Goal: Task Accomplishment & Management: Manage account settings

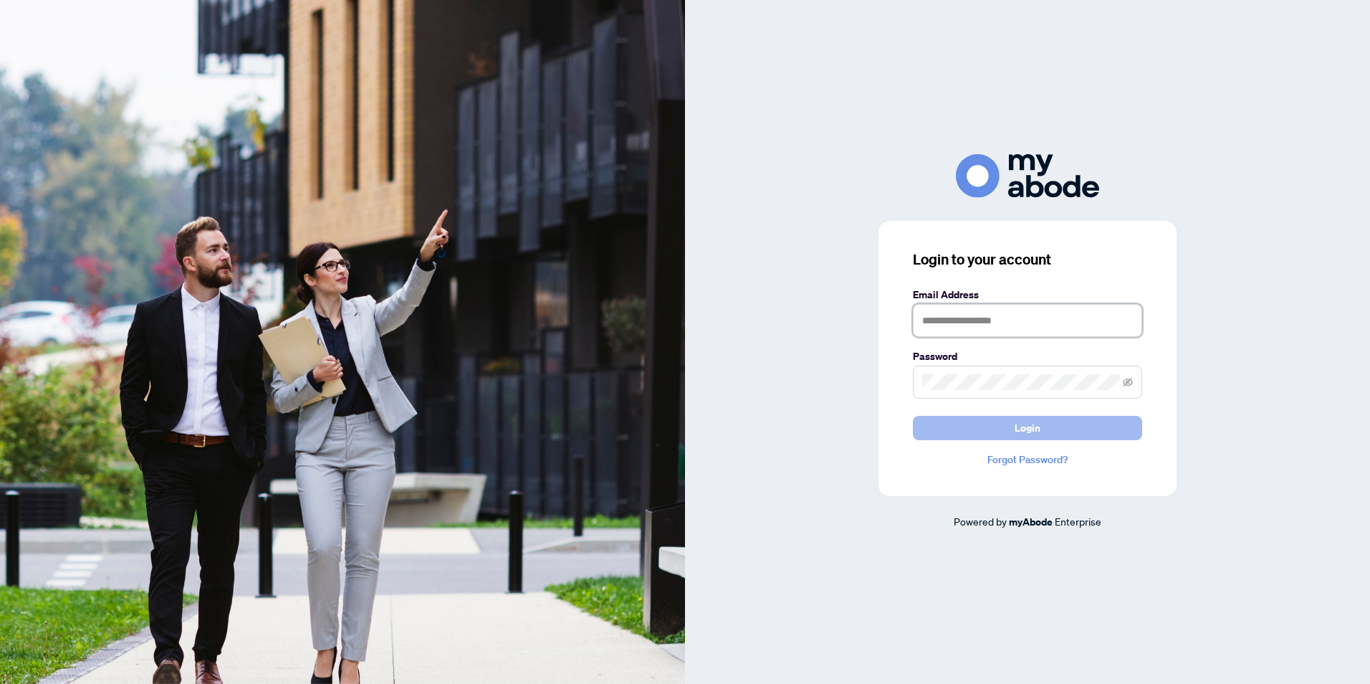
type input "**********"
click at [1030, 426] on span "Login" at bounding box center [1028, 427] width 26 height 23
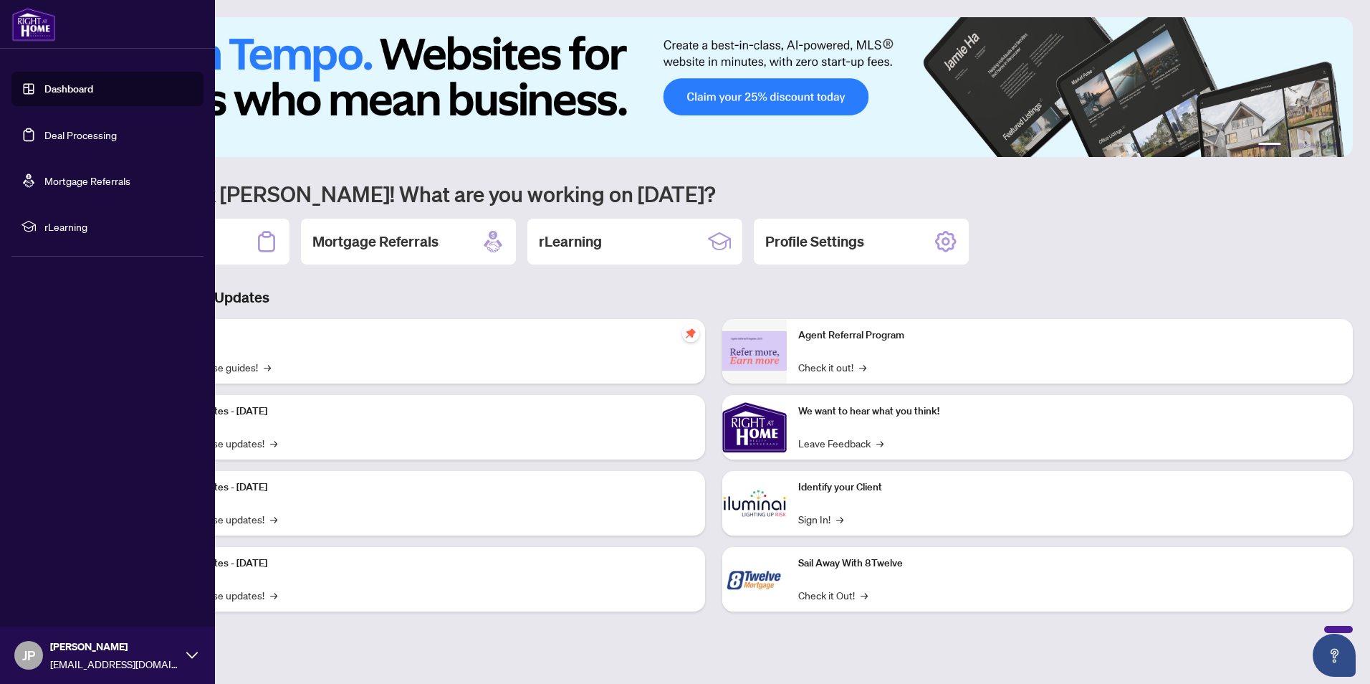
click at [77, 132] on link "Deal Processing" at bounding box center [80, 134] width 72 height 13
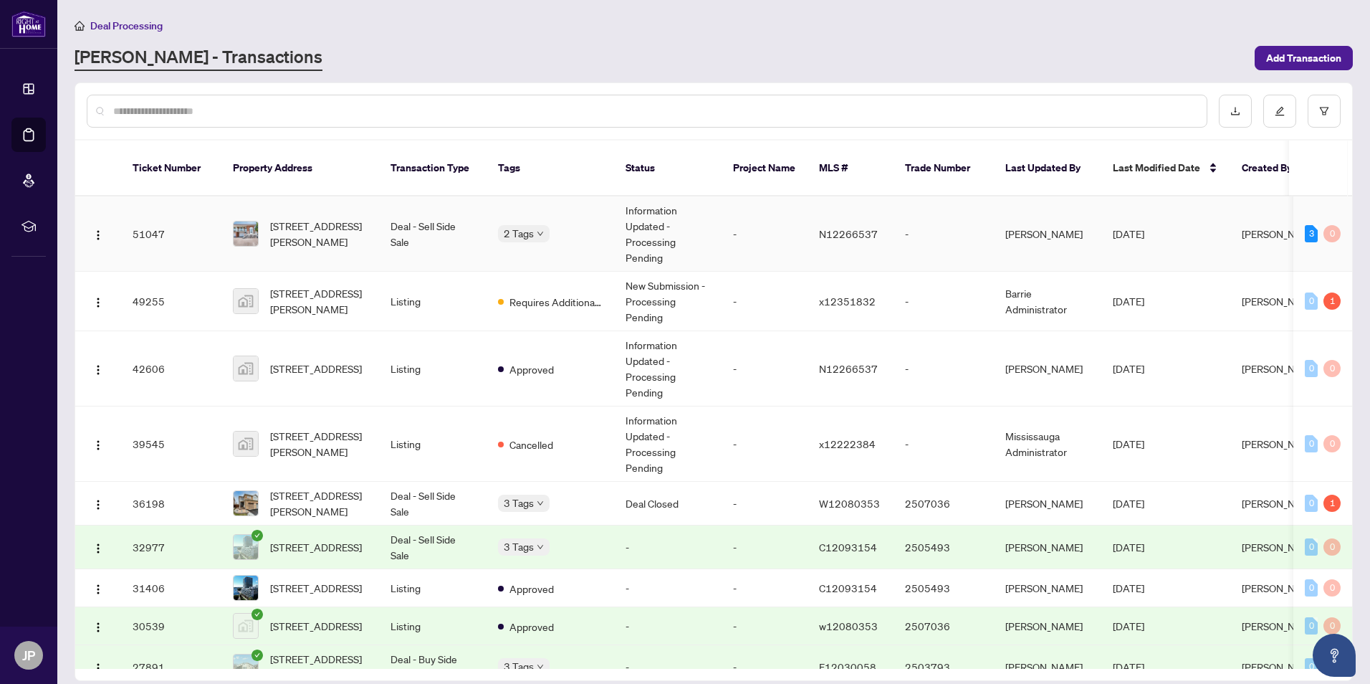
click at [590, 225] on div "2 Tags" at bounding box center [550, 233] width 105 height 16
click at [937, 214] on td "-" at bounding box center [944, 233] width 100 height 75
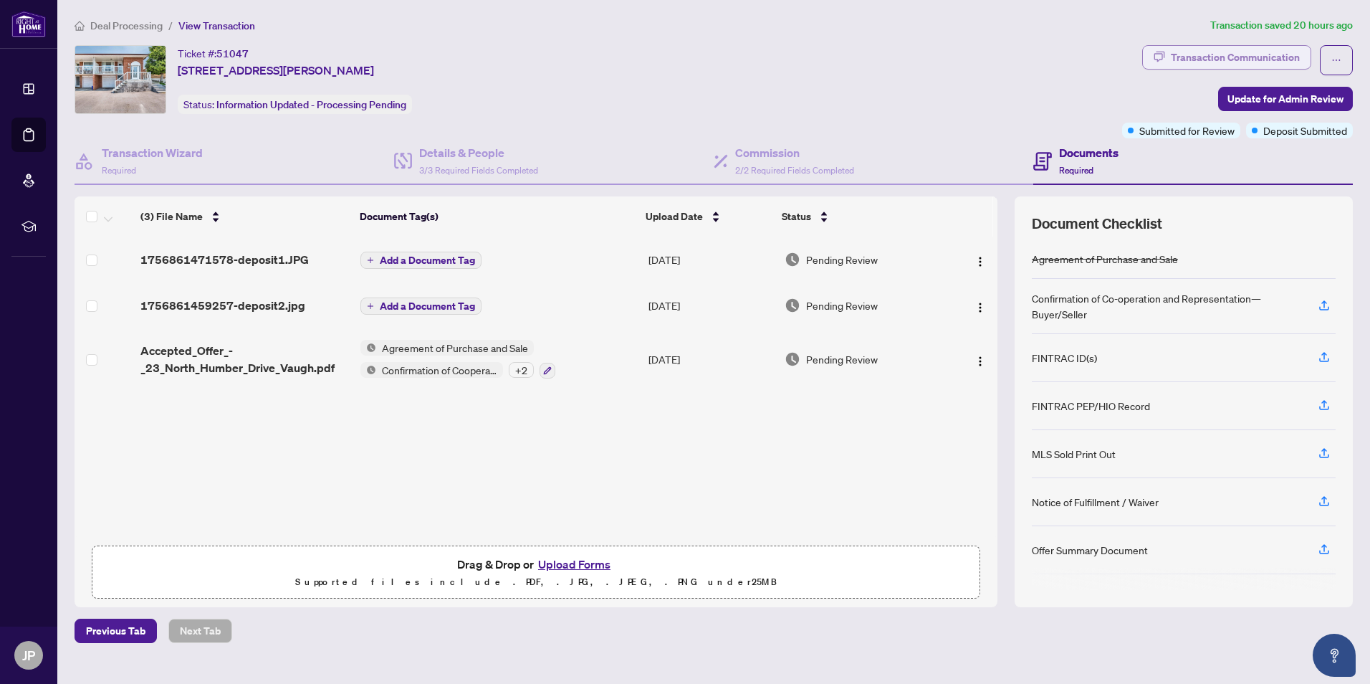
click at [1230, 54] on div "Transaction Communication" at bounding box center [1235, 57] width 129 height 23
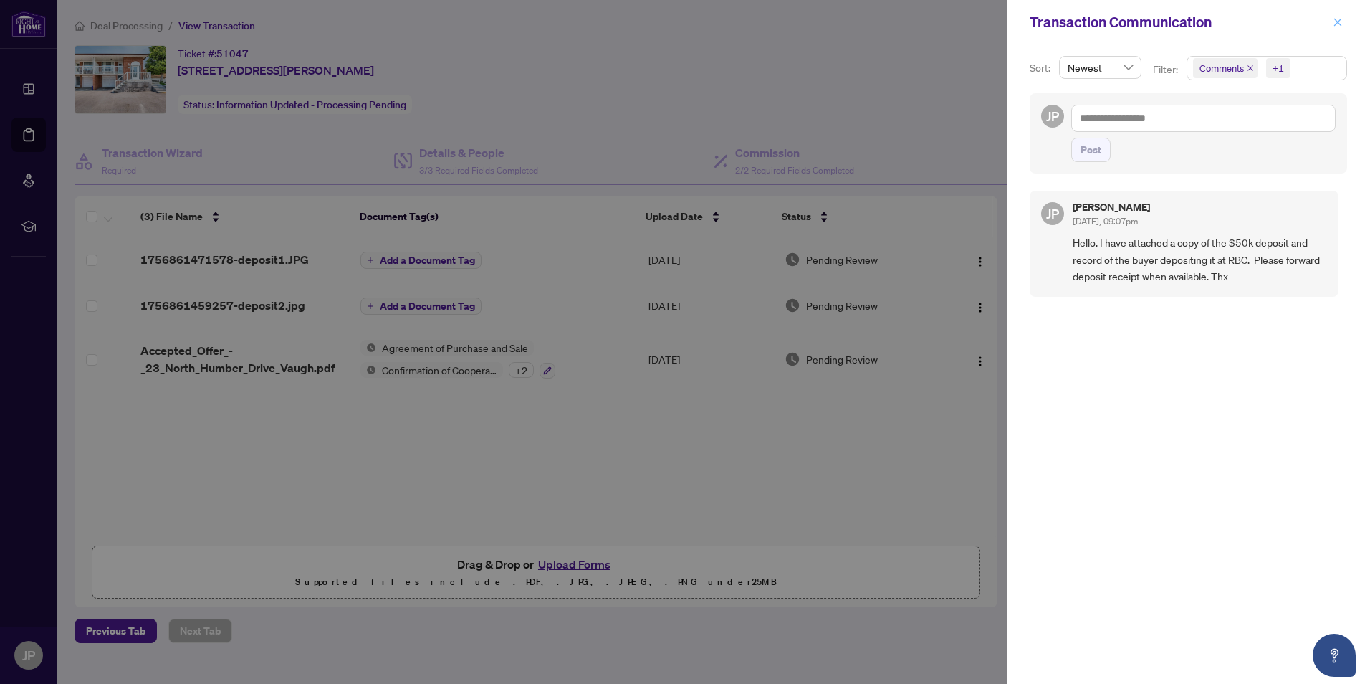
click at [1339, 21] on icon "close" at bounding box center [1338, 22] width 8 height 8
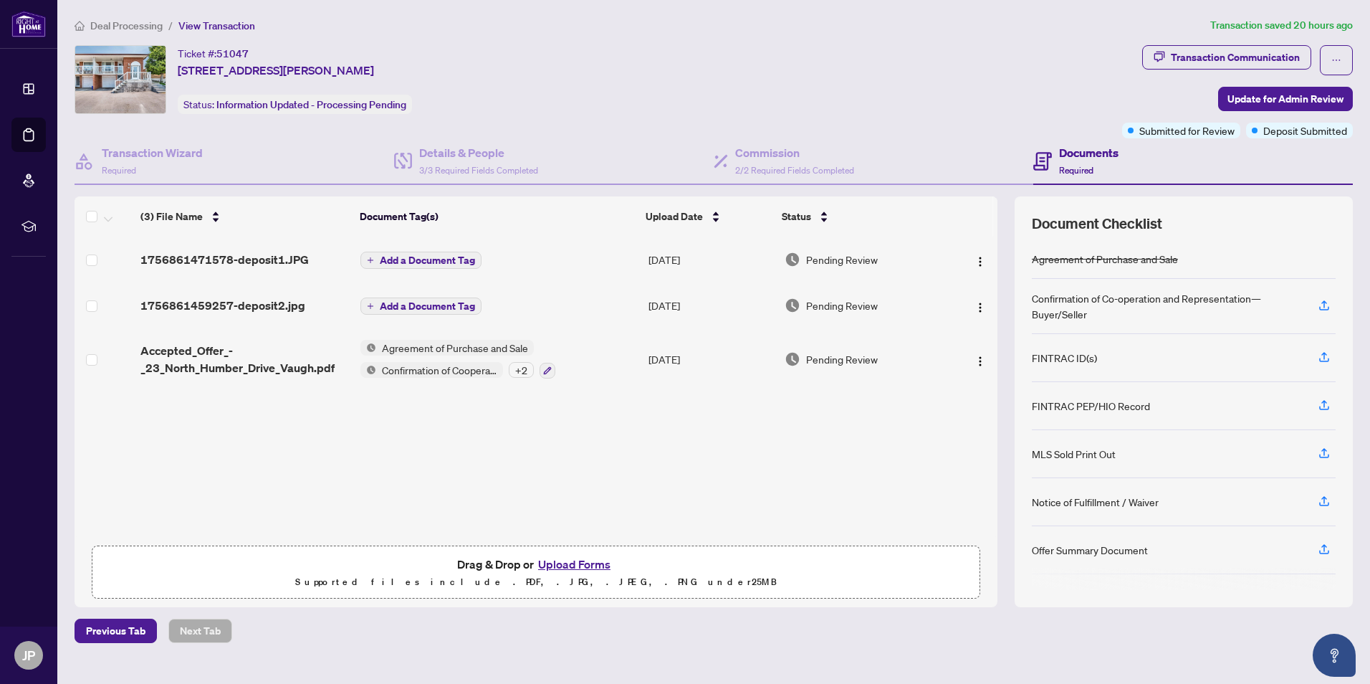
click at [439, 306] on span "Add a Document Tag" at bounding box center [427, 306] width 95 height 10
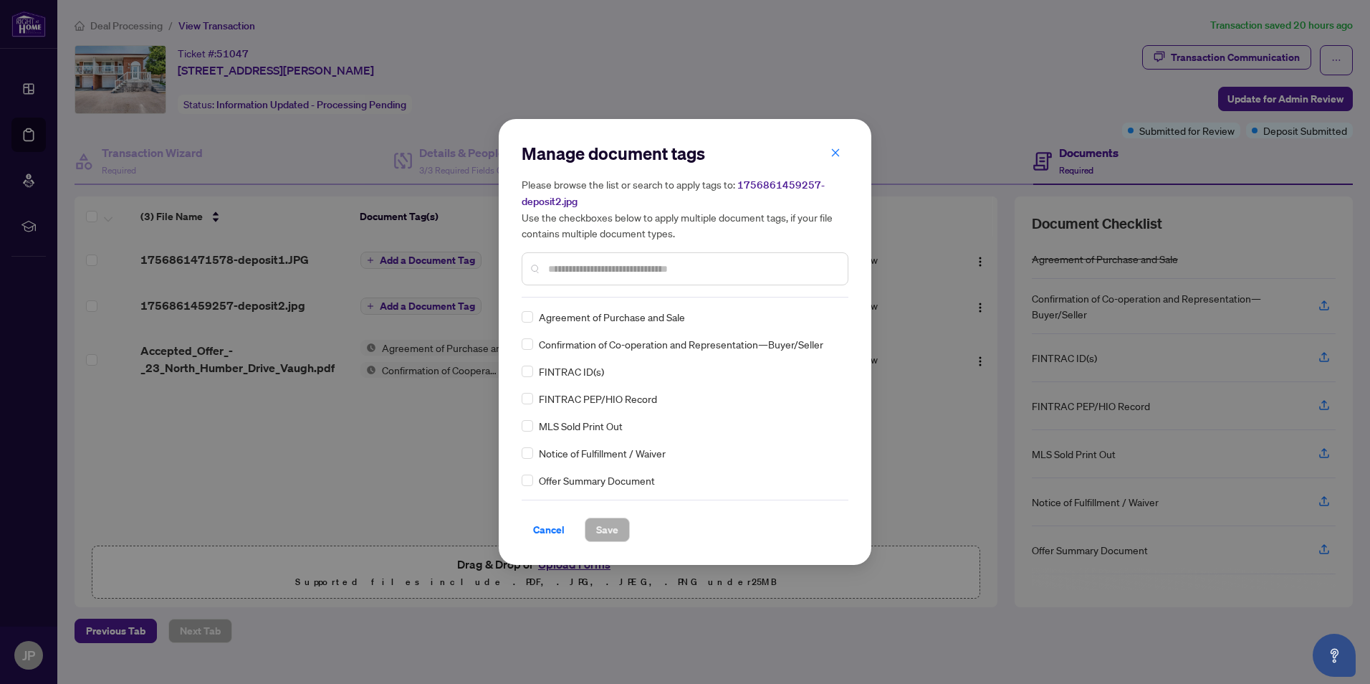
click at [619, 294] on div "Manage document tags Please browse the list or search to apply tags to: 1756861…" at bounding box center [685, 219] width 327 height 155
click at [600, 273] on input "text" at bounding box center [692, 269] width 288 height 16
type input "***"
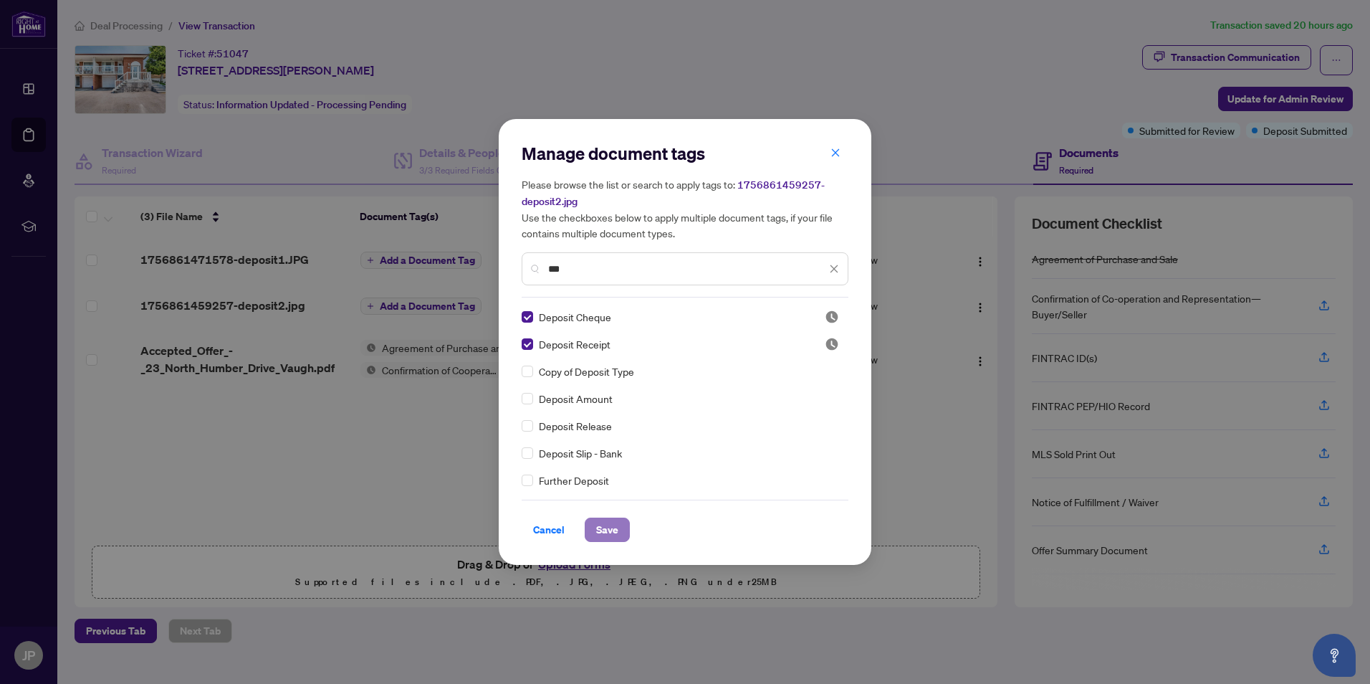
click at [613, 533] on span "Save" at bounding box center [607, 529] width 22 height 23
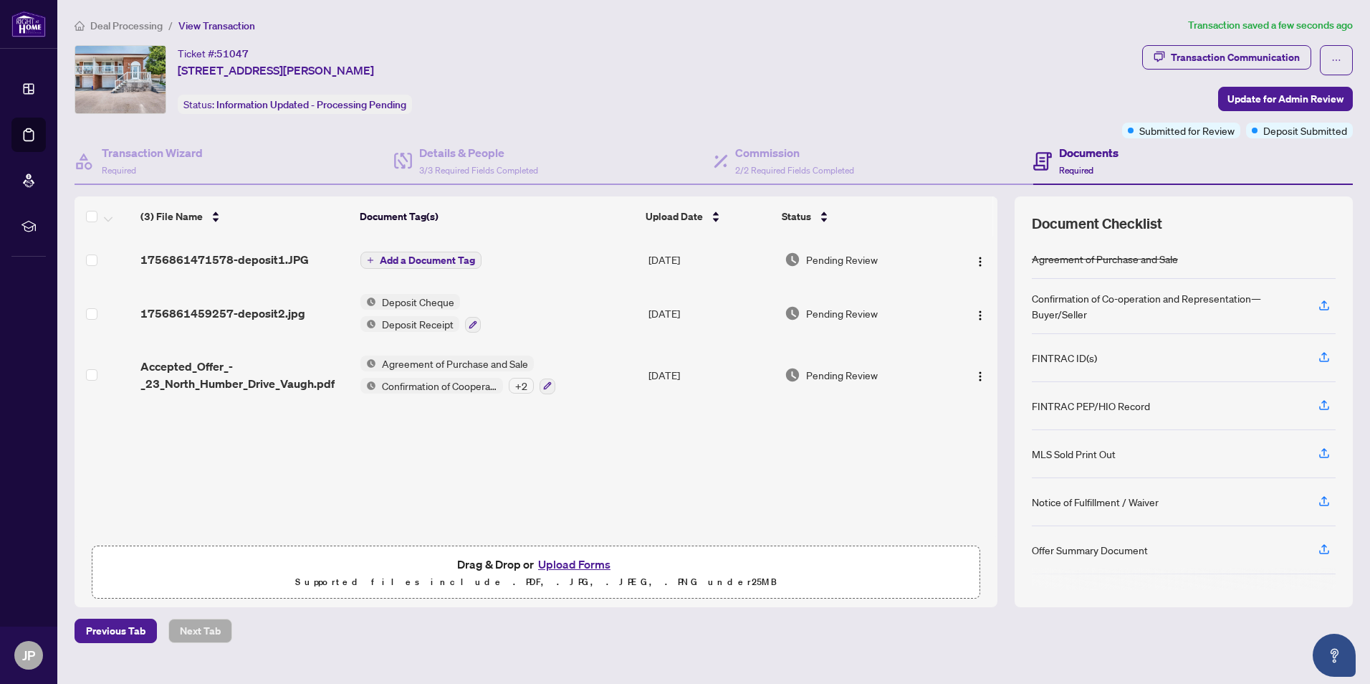
click at [229, 307] on span "1756861459257-deposit2.jpg" at bounding box center [222, 313] width 165 height 17
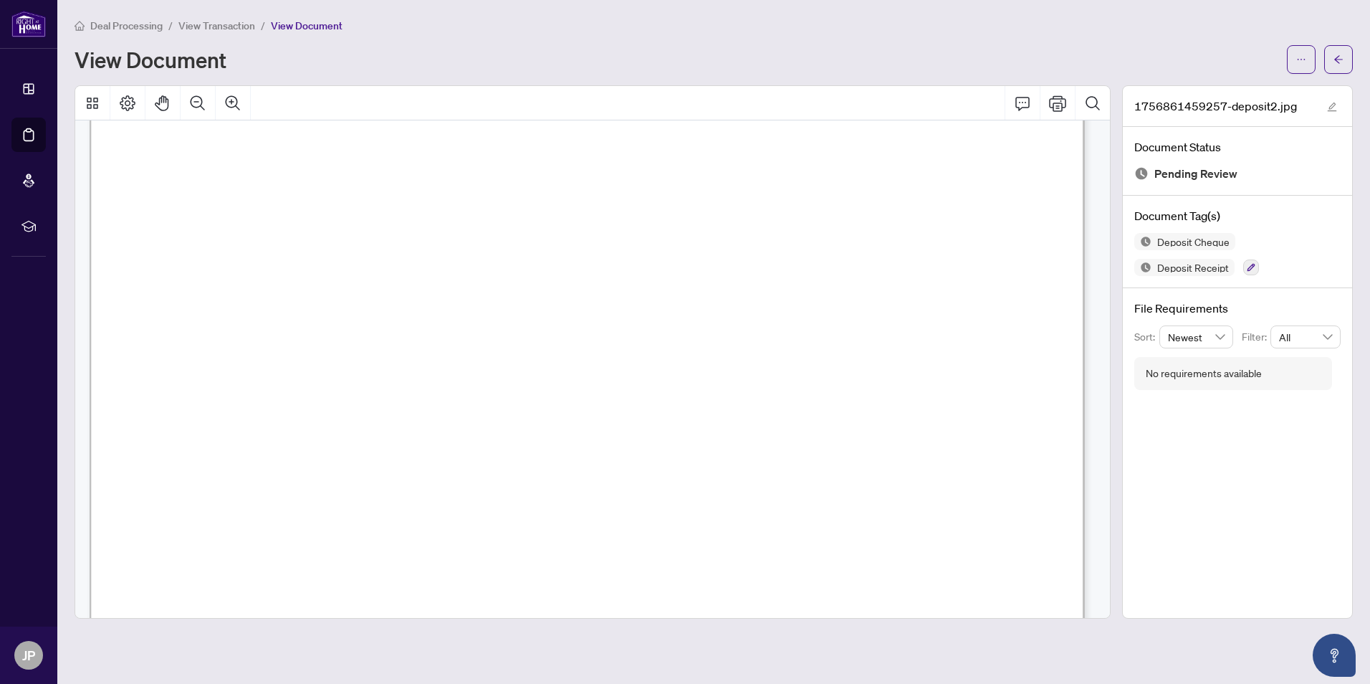
scroll to position [72, 0]
click at [1336, 57] on icon "arrow-left" at bounding box center [1339, 59] width 10 height 10
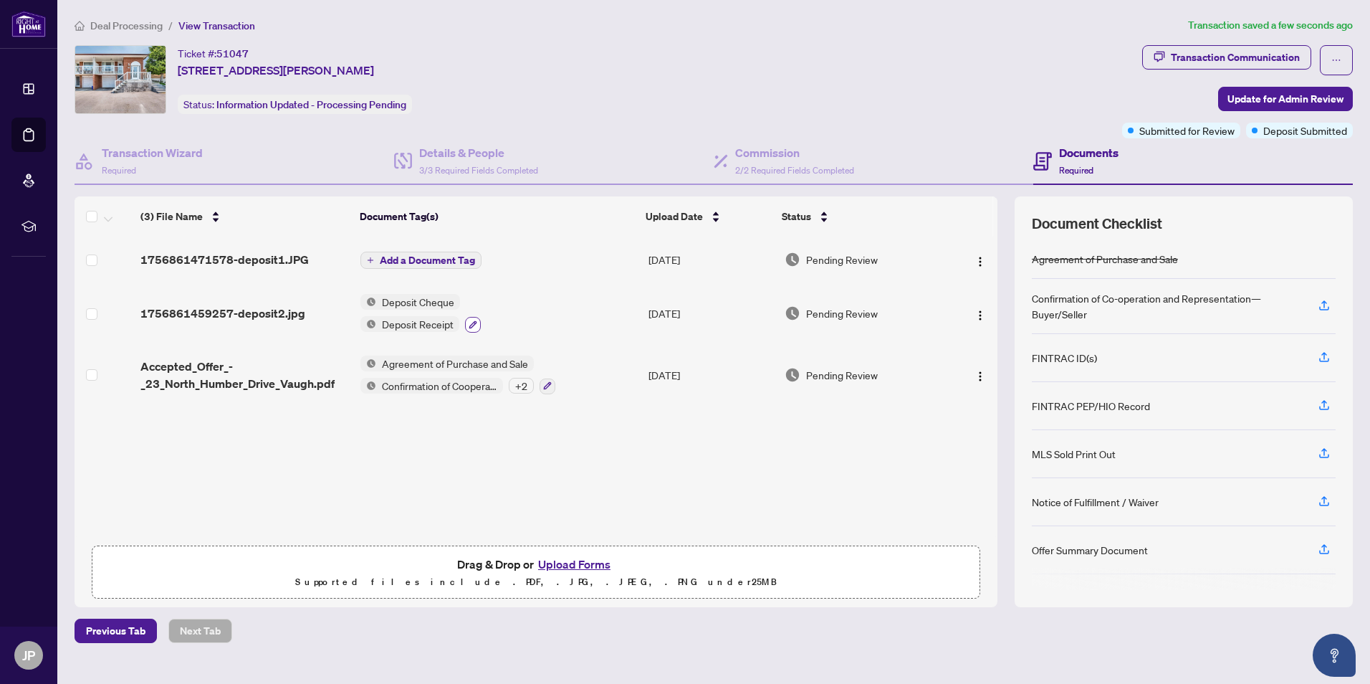
click at [472, 321] on icon "button" at bounding box center [473, 324] width 8 height 8
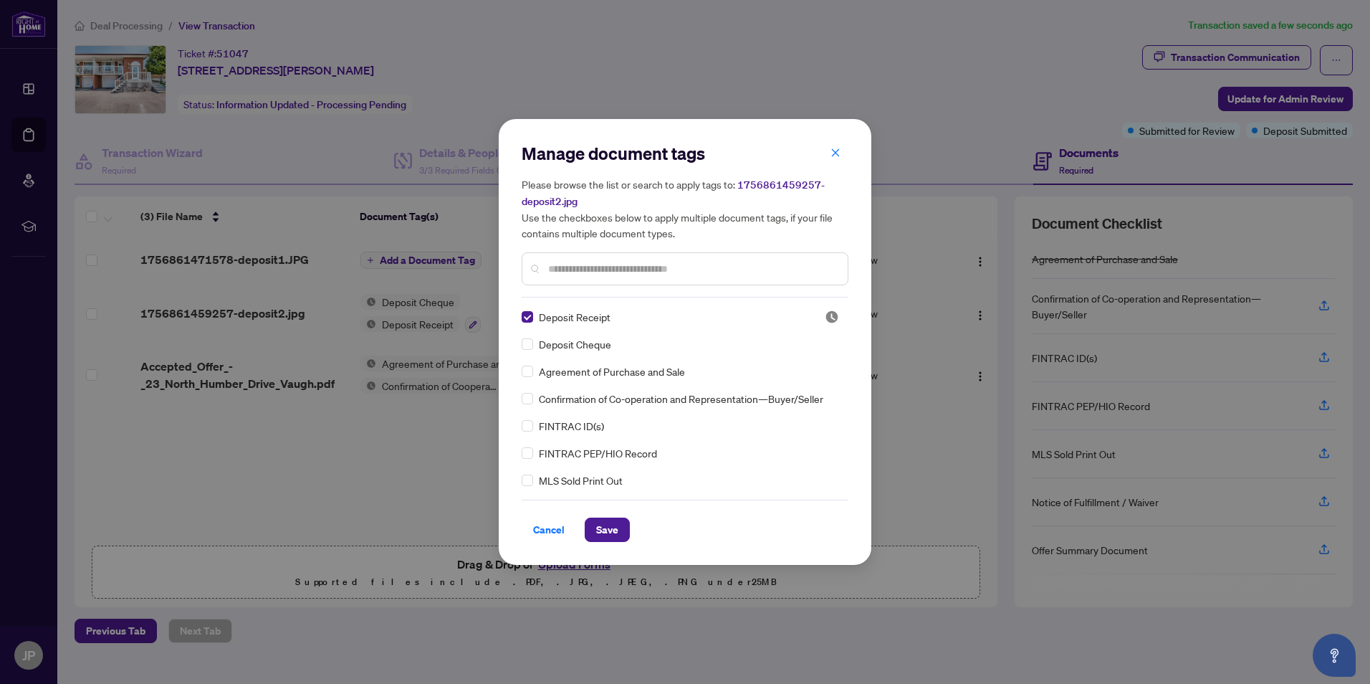
click at [608, 267] on input "text" at bounding box center [692, 269] width 288 height 16
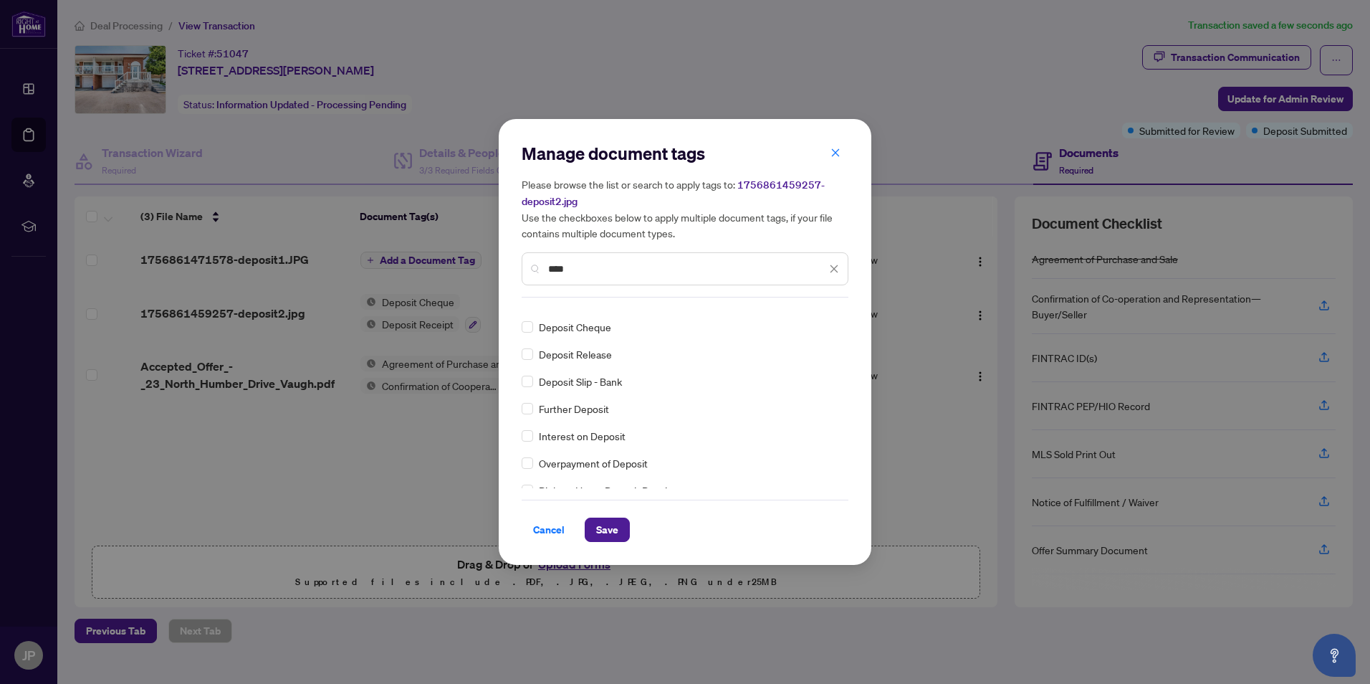
scroll to position [82, 0]
type input "****"
click at [613, 530] on span "Save" at bounding box center [607, 529] width 22 height 23
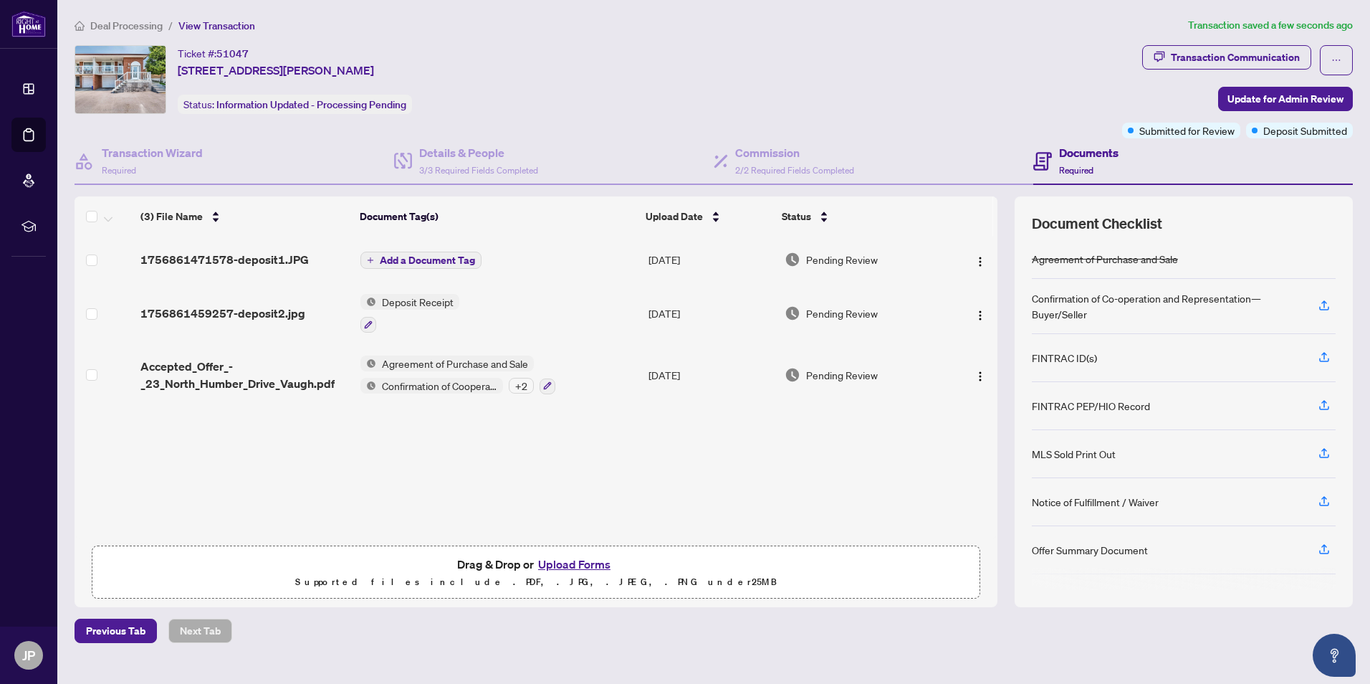
click at [449, 259] on span "Add a Document Tag" at bounding box center [427, 260] width 95 height 10
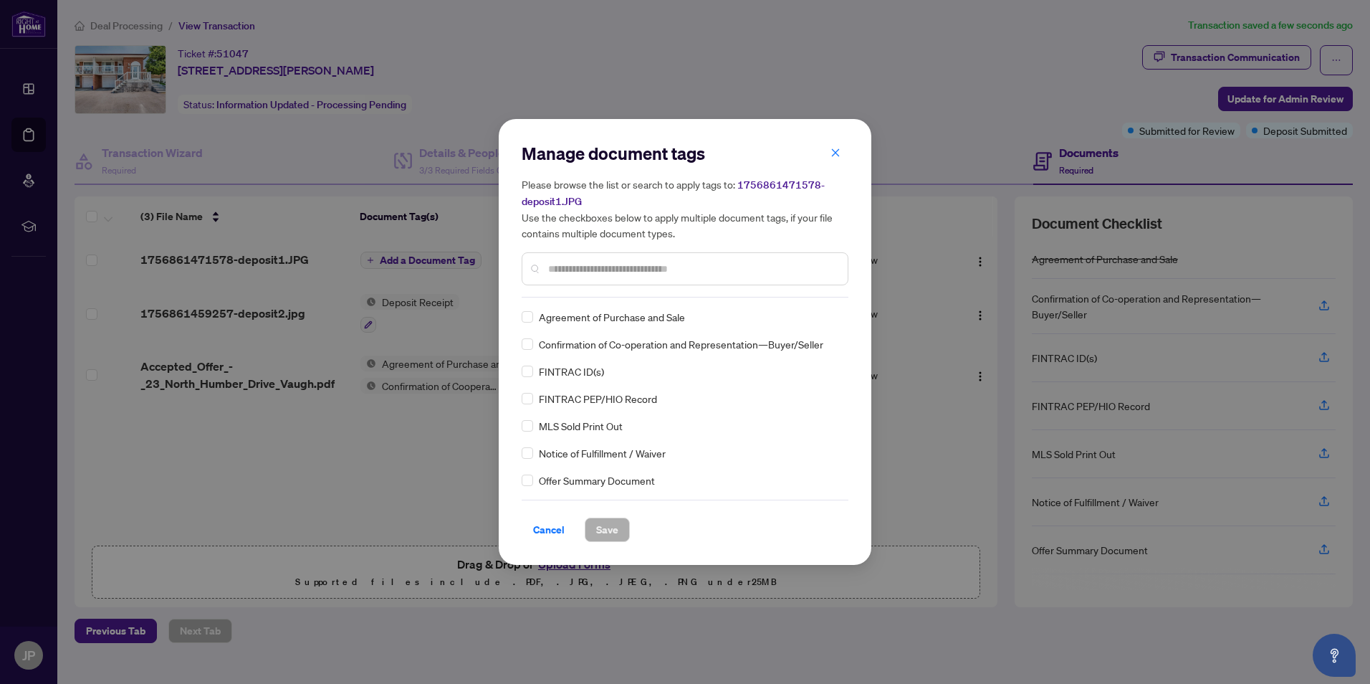
click at [561, 296] on div "Manage document tags Please browse the list or search to apply tags to: 1756861…" at bounding box center [685, 219] width 327 height 155
click at [583, 267] on input "text" at bounding box center [692, 269] width 288 height 16
type input "****"
click at [615, 533] on span "Save" at bounding box center [607, 529] width 22 height 23
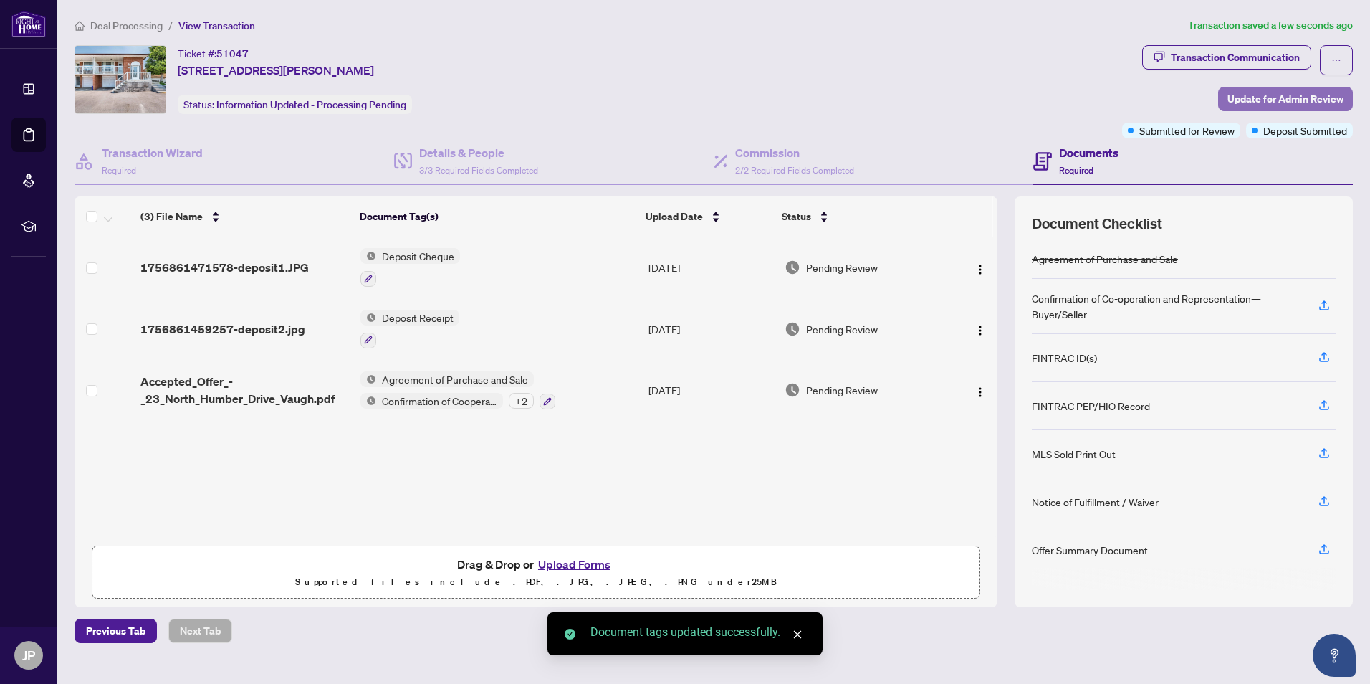
click at [1313, 97] on span "Update for Admin Review" at bounding box center [1286, 98] width 116 height 23
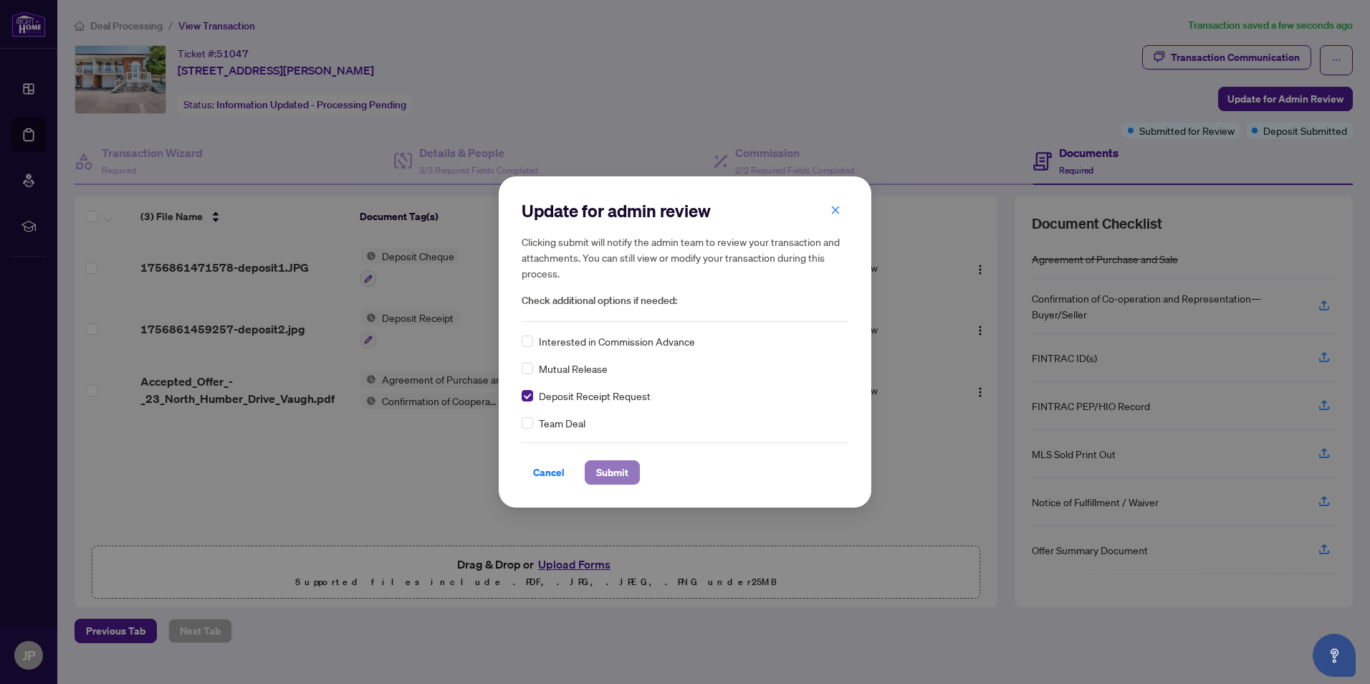
click at [610, 469] on span "Submit" at bounding box center [612, 472] width 32 height 23
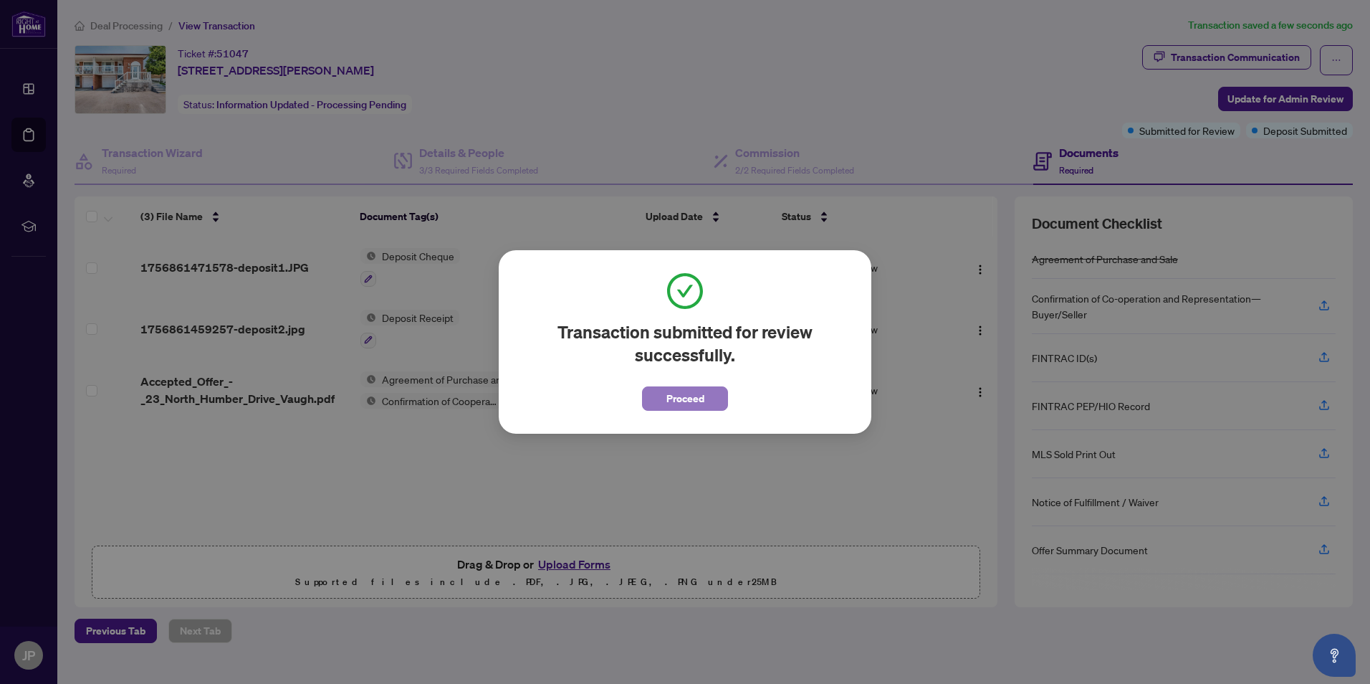
click at [709, 401] on button "Proceed" at bounding box center [685, 398] width 86 height 24
